Goal: Task Accomplishment & Management: Complete application form

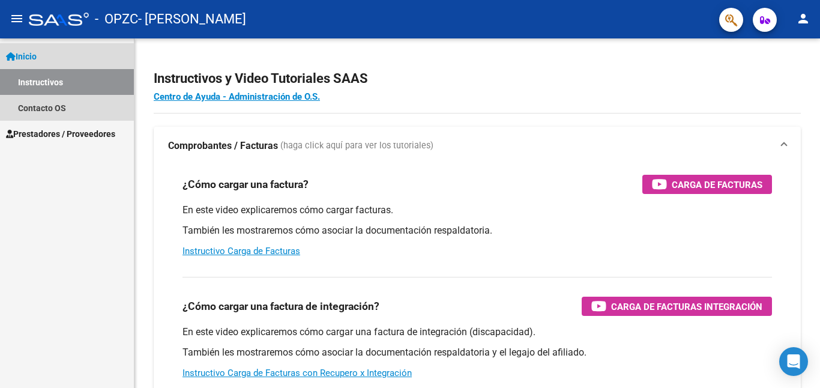
click at [33, 57] on span "Inicio" at bounding box center [21, 56] width 31 height 13
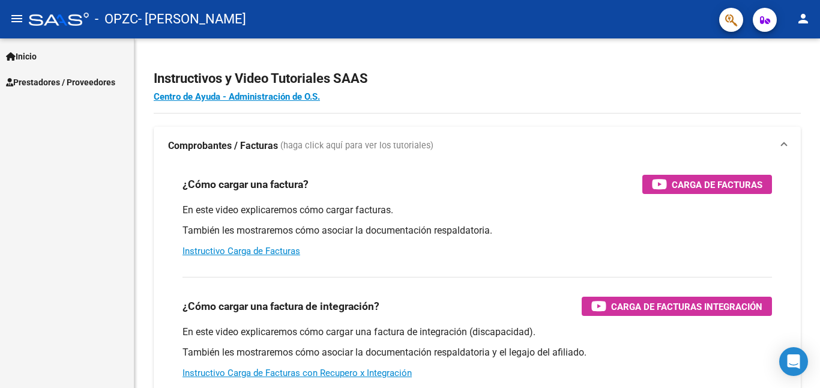
click at [33, 57] on span "Inicio" at bounding box center [21, 56] width 31 height 13
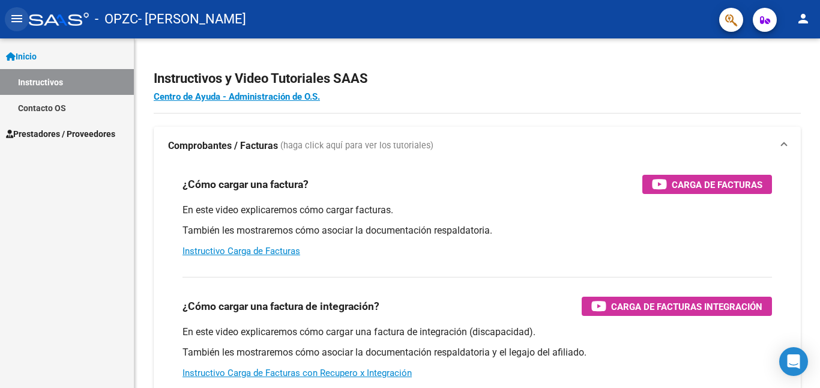
click at [18, 25] on mat-icon "menu" at bounding box center [17, 18] width 14 height 14
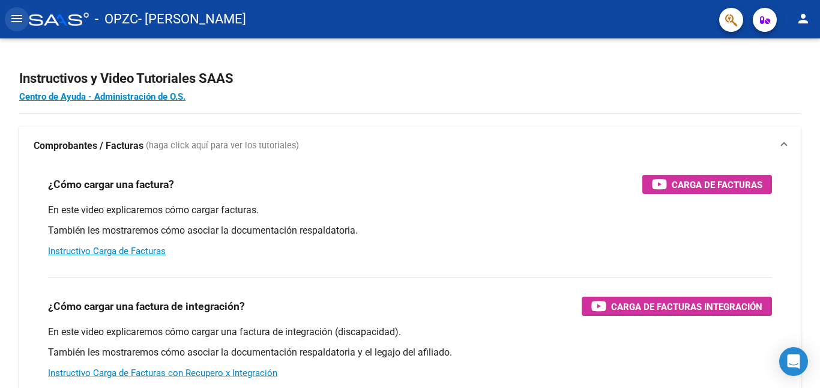
click at [18, 25] on mat-icon "menu" at bounding box center [17, 18] width 14 height 14
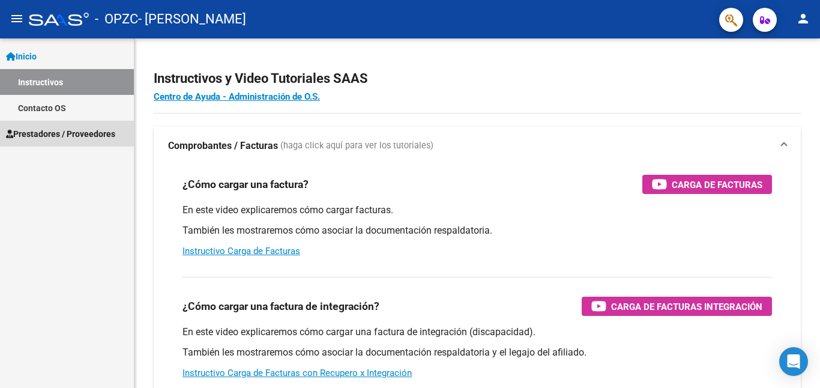
click at [43, 127] on span "Prestadores / Proveedores" at bounding box center [60, 133] width 109 height 13
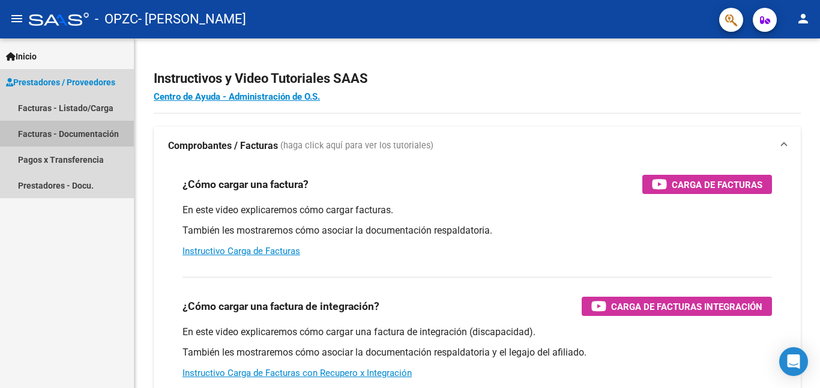
click at [64, 132] on link "Facturas - Documentación" at bounding box center [67, 134] width 134 height 26
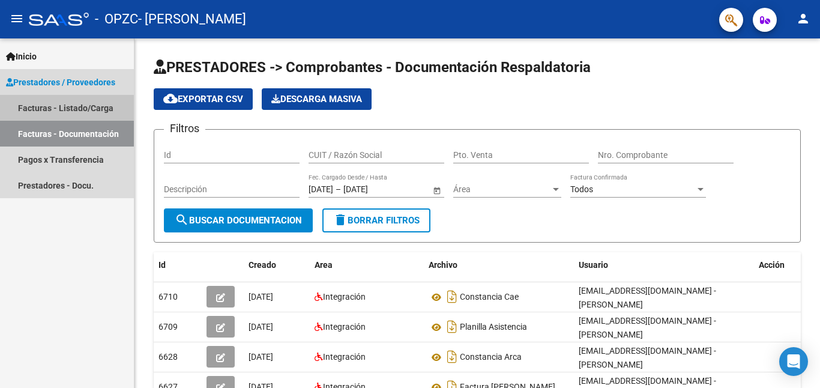
click at [66, 105] on link "Facturas - Listado/Carga" at bounding box center [67, 108] width 134 height 26
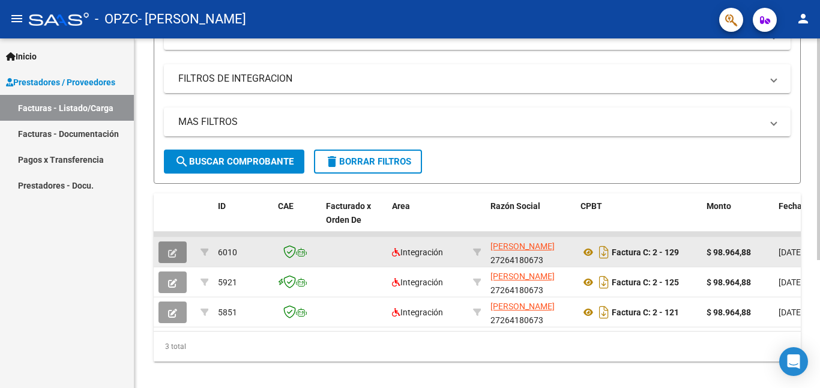
click at [176, 250] on icon "button" at bounding box center [172, 253] width 9 height 9
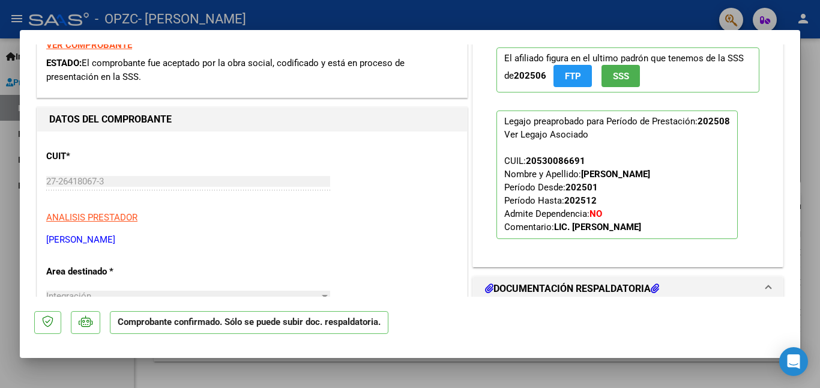
scroll to position [360, 0]
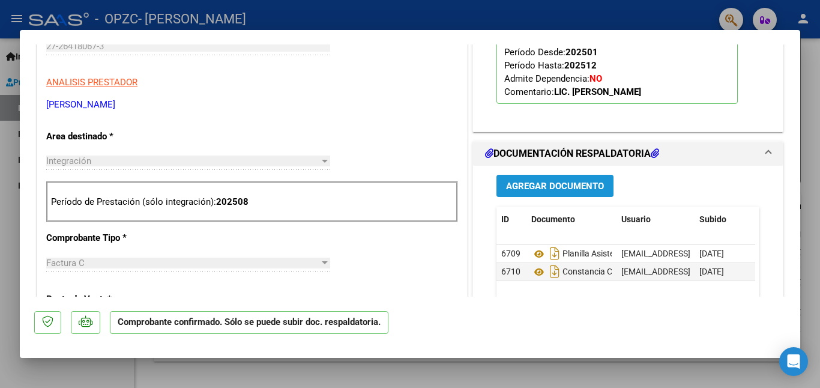
click at [541, 184] on span "Agregar Documento" at bounding box center [555, 186] width 98 height 11
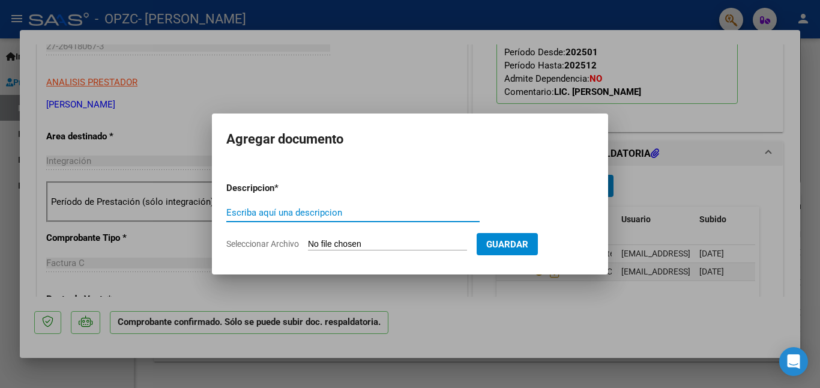
click at [262, 212] on input "Escriba aquí una descripcion" at bounding box center [352, 212] width 253 height 11
type input "informe"
click at [277, 245] on span "Seleccionar Archivo" at bounding box center [262, 244] width 73 height 10
click at [308, 245] on input "Seleccionar Archivo" at bounding box center [387, 244] width 159 height 11
type input "C:\fakepath\Informe.pdf"
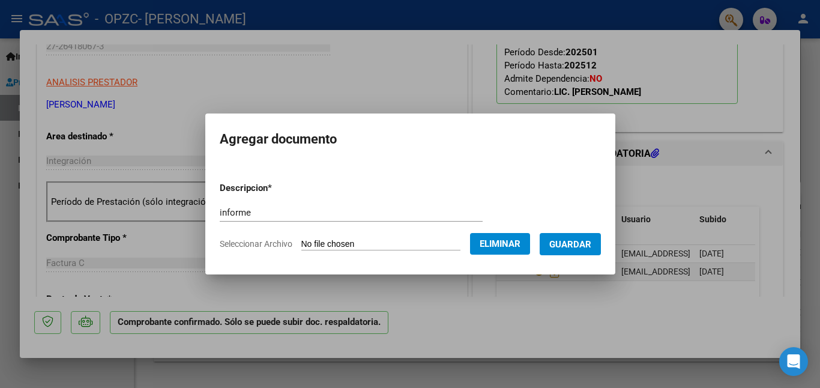
click at [557, 250] on button "Guardar" at bounding box center [570, 244] width 61 height 22
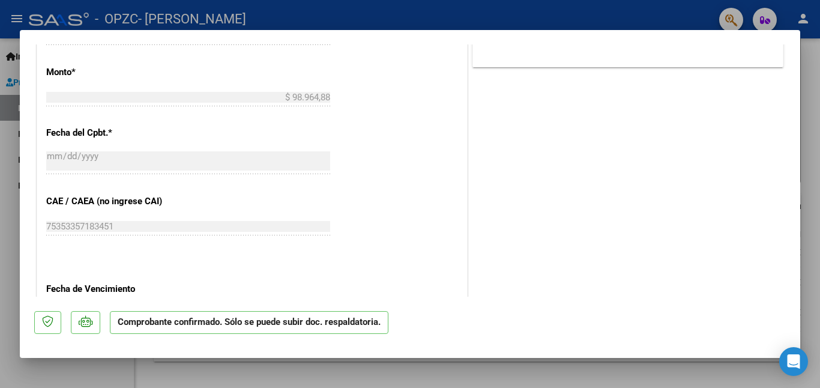
scroll to position [707, 0]
click at [815, 167] on div at bounding box center [410, 194] width 820 height 388
type input "$ 0,00"
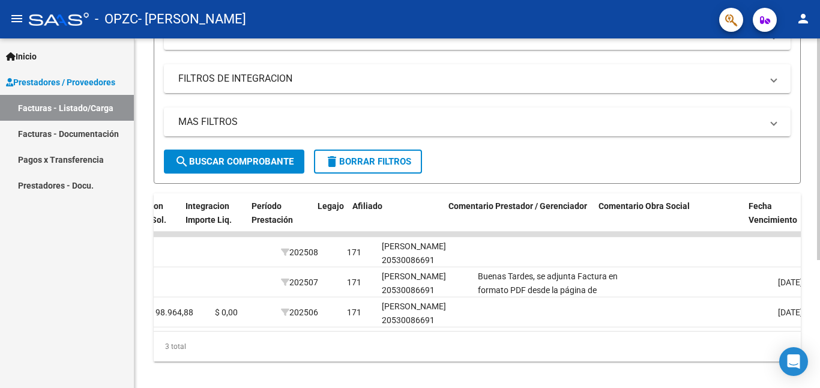
scroll to position [0, 1467]
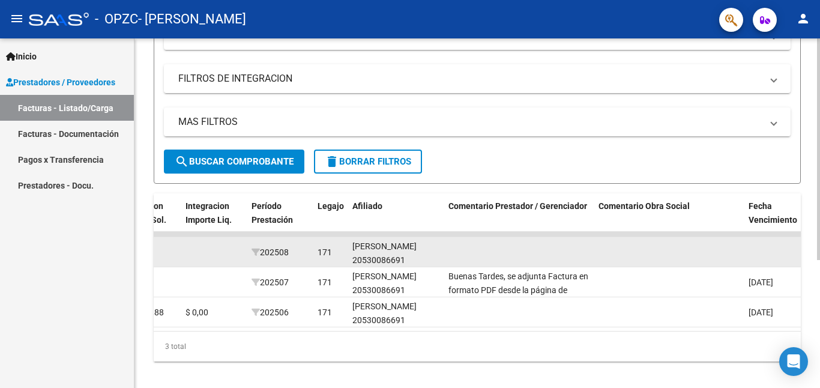
click at [484, 250] on datatable-body-cell at bounding box center [519, 251] width 150 height 29
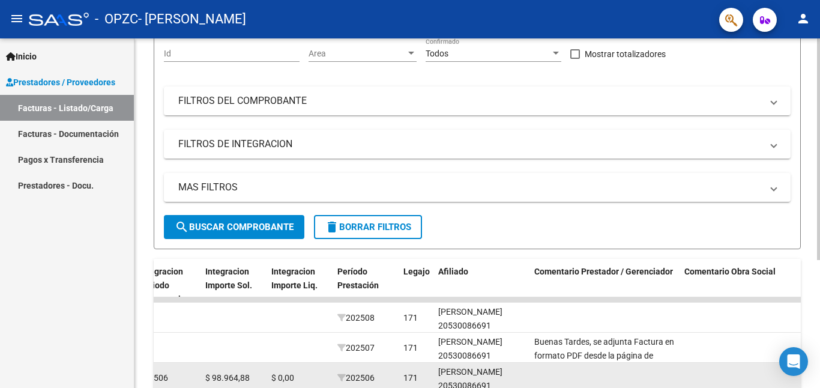
scroll to position [120, 0]
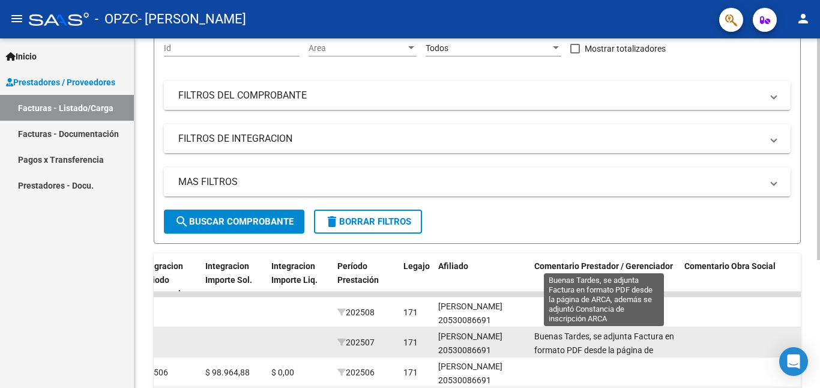
drag, startPoint x: 548, startPoint y: 310, endPoint x: 549, endPoint y: 333, distance: 23.4
drag, startPoint x: 549, startPoint y: 333, endPoint x: 521, endPoint y: 346, distance: 30.9
click at [521, 346] on div "[PERSON_NAME] 20530086691" at bounding box center [481, 344] width 86 height 28
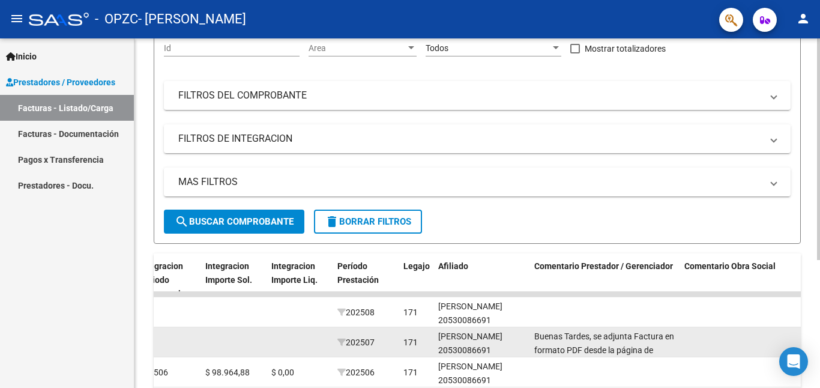
scroll to position [29, 0]
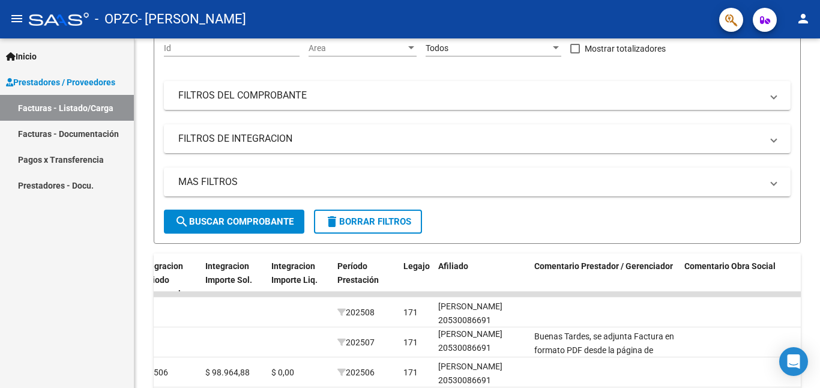
click at [50, 82] on span "Prestadores / Proveedores" at bounding box center [60, 82] width 109 height 13
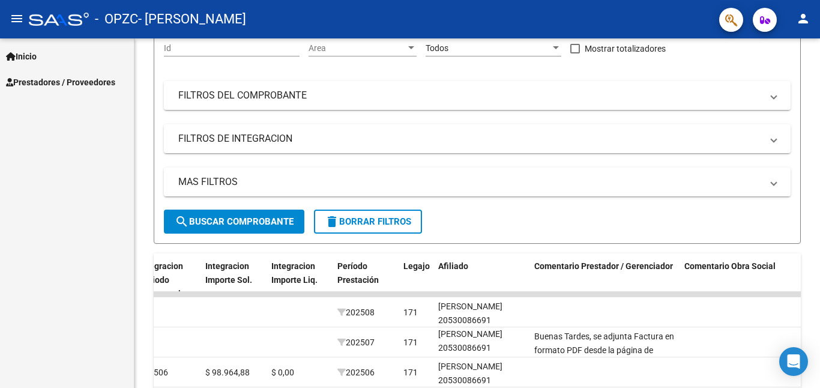
click at [49, 82] on span "Prestadores / Proveedores" at bounding box center [60, 82] width 109 height 13
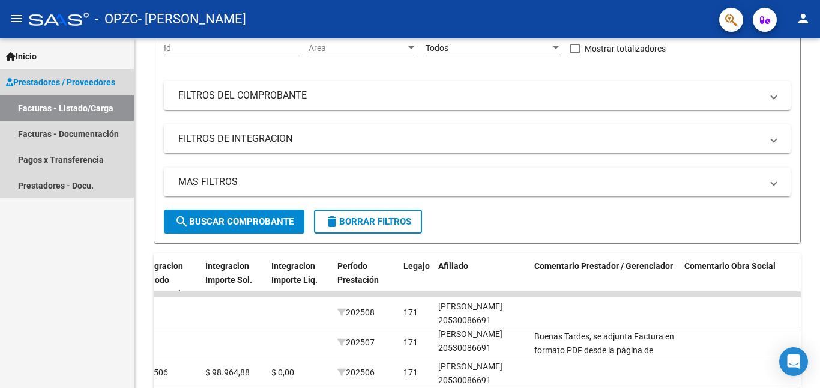
click at [47, 107] on link "Facturas - Listado/Carga" at bounding box center [67, 108] width 134 height 26
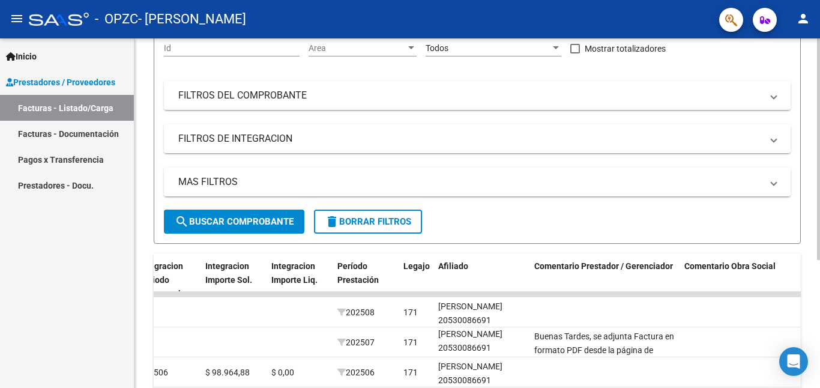
scroll to position [0, 0]
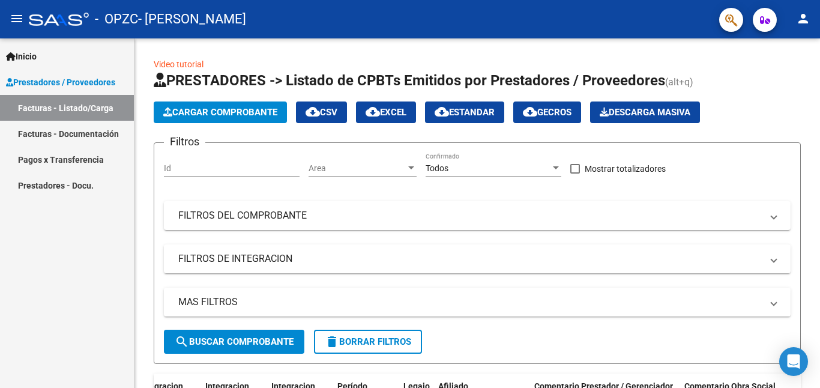
click at [49, 106] on link "Facturas - Listado/Carga" at bounding box center [67, 108] width 134 height 26
click at [53, 133] on link "Facturas - Documentación" at bounding box center [67, 134] width 134 height 26
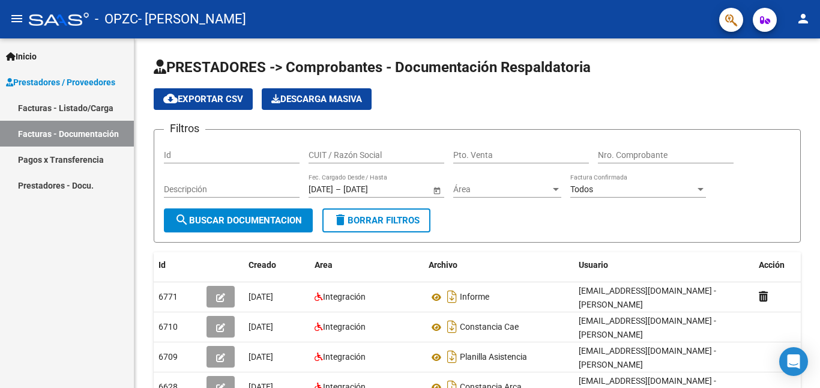
click at [58, 81] on span "Prestadores / Proveedores" at bounding box center [60, 82] width 109 height 13
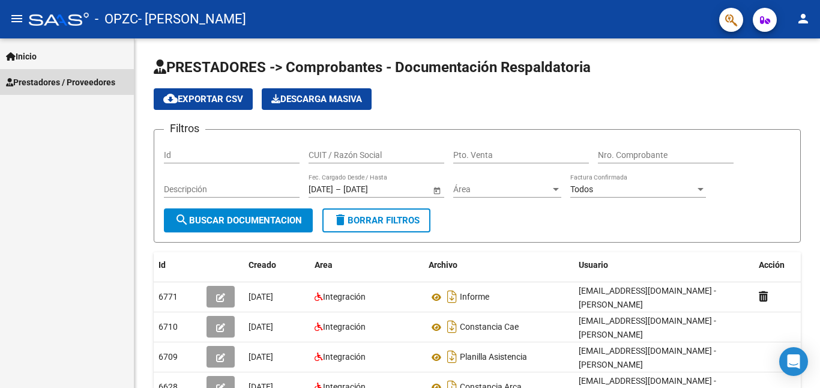
click at [58, 81] on span "Prestadores / Proveedores" at bounding box center [60, 82] width 109 height 13
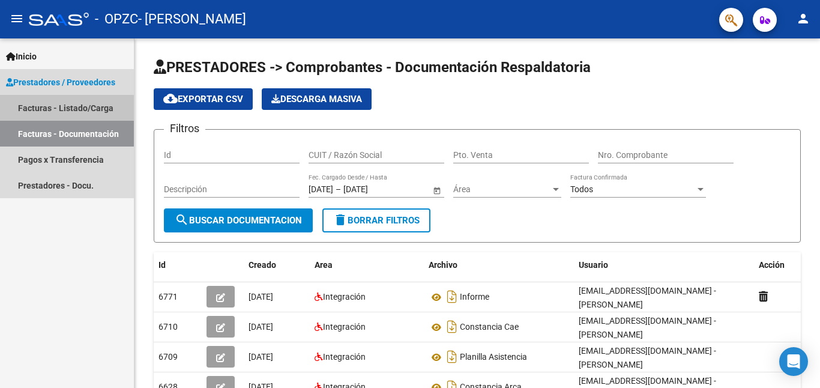
click at [64, 105] on link "Facturas - Listado/Carga" at bounding box center [67, 108] width 134 height 26
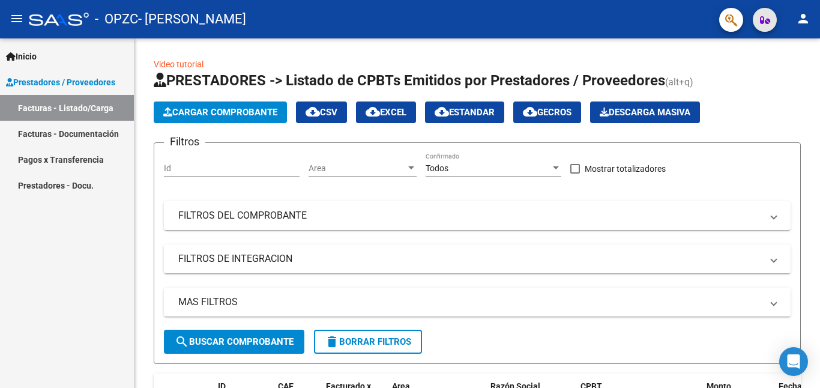
click at [766, 24] on icon "button" at bounding box center [765, 20] width 10 height 9
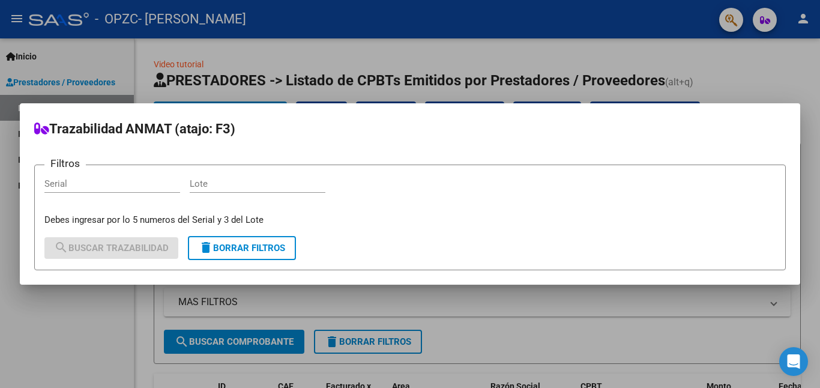
click at [766, 24] on div at bounding box center [410, 194] width 820 height 388
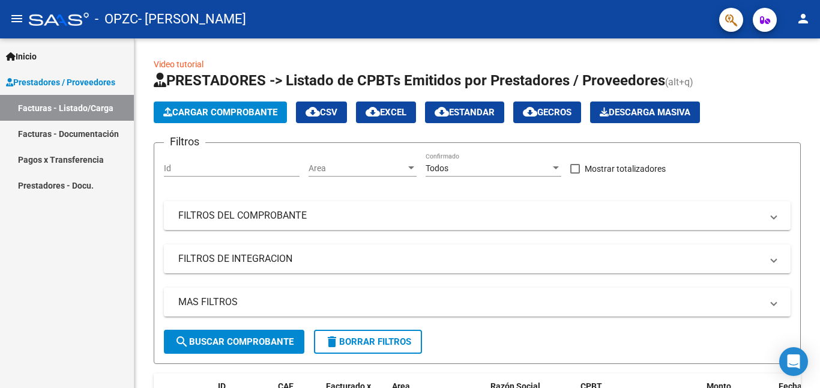
click at [59, 131] on link "Facturas - Documentación" at bounding box center [67, 134] width 134 height 26
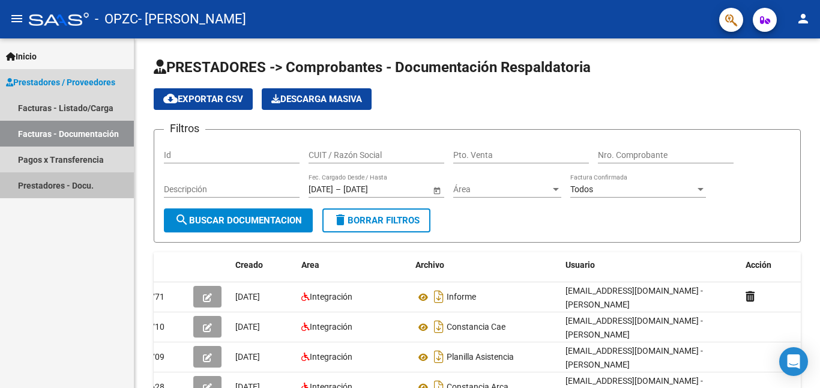
click at [59, 181] on link "Prestadores - Docu." at bounding box center [67, 185] width 134 height 26
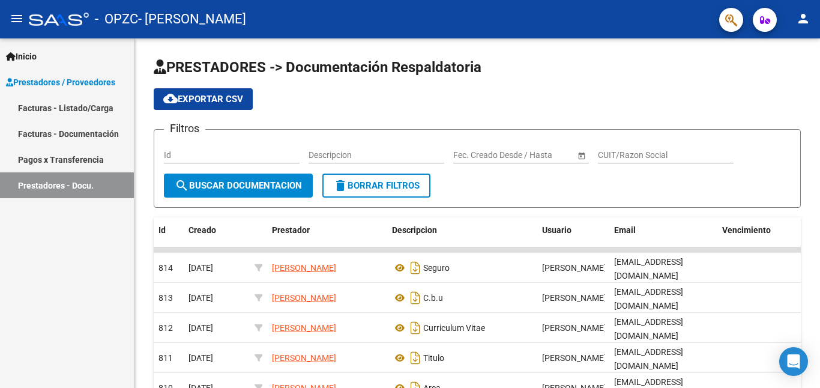
click at [73, 105] on link "Facturas - Listado/Carga" at bounding box center [67, 108] width 134 height 26
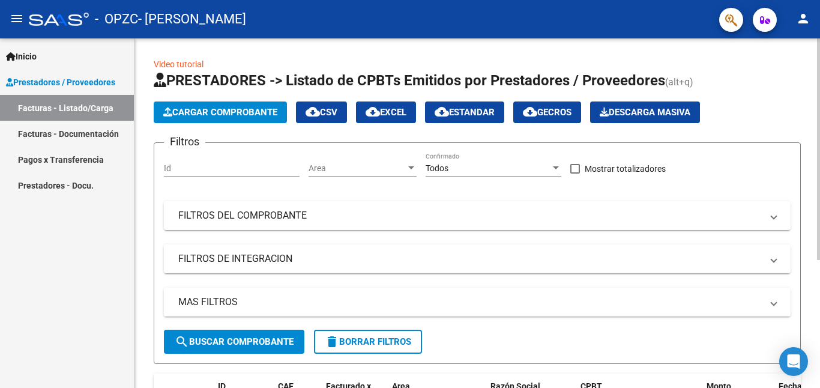
click at [230, 300] on mat-panel-title "MAS FILTROS" at bounding box center [470, 301] width 584 height 13
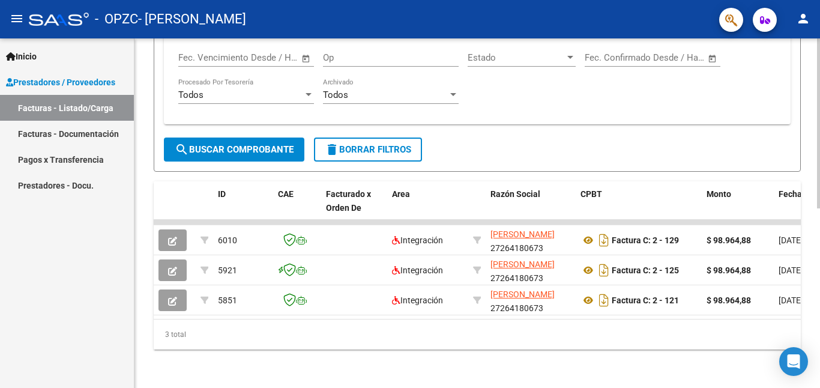
scroll to position [369, 0]
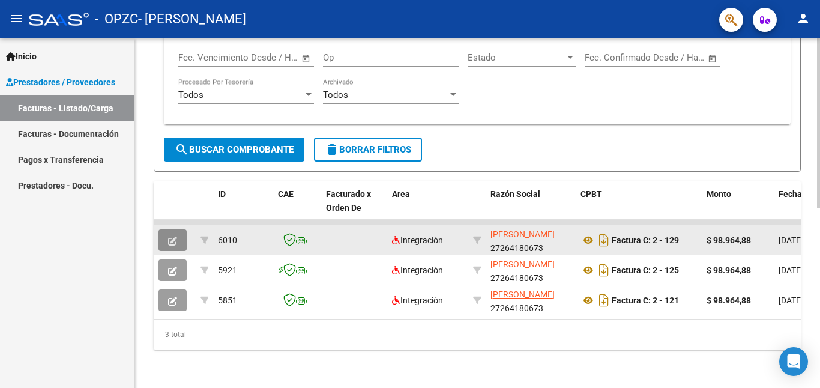
click at [166, 229] on button "button" at bounding box center [173, 240] width 28 height 22
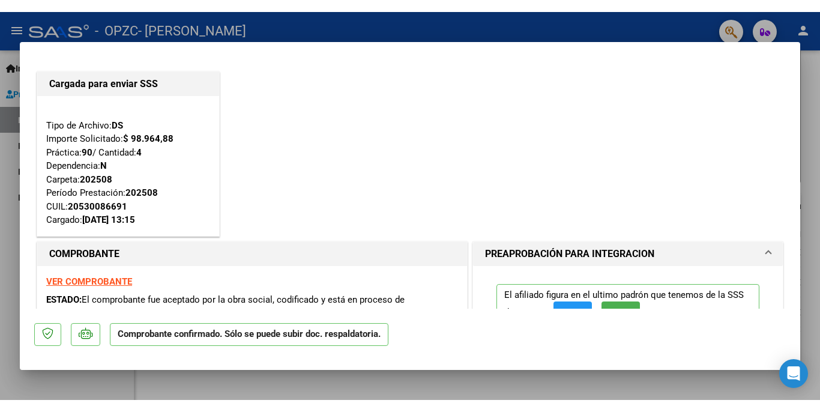
scroll to position [0, 0]
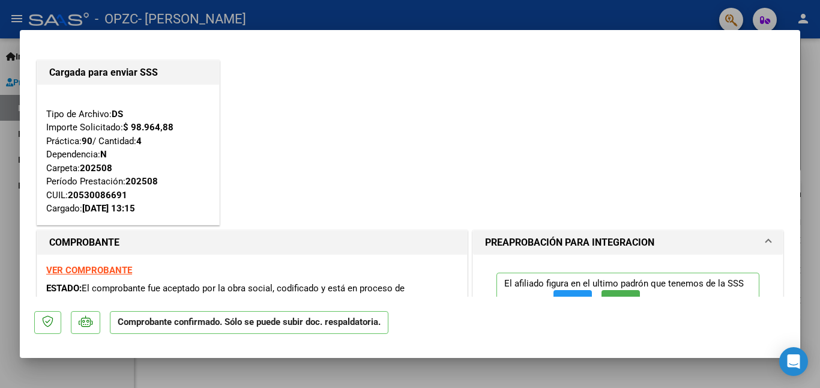
click at [820, 154] on div at bounding box center [410, 194] width 820 height 388
type input "$ 0,00"
